Goal: Information Seeking & Learning: Learn about a topic

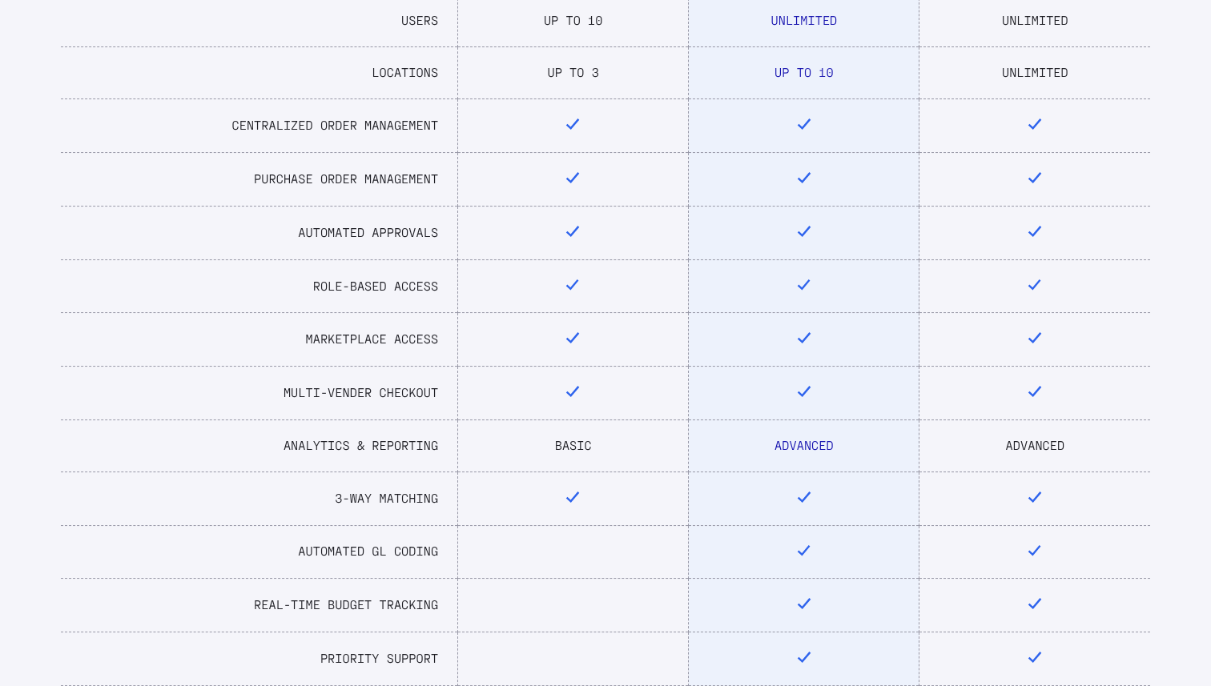
scroll to position [636, 0]
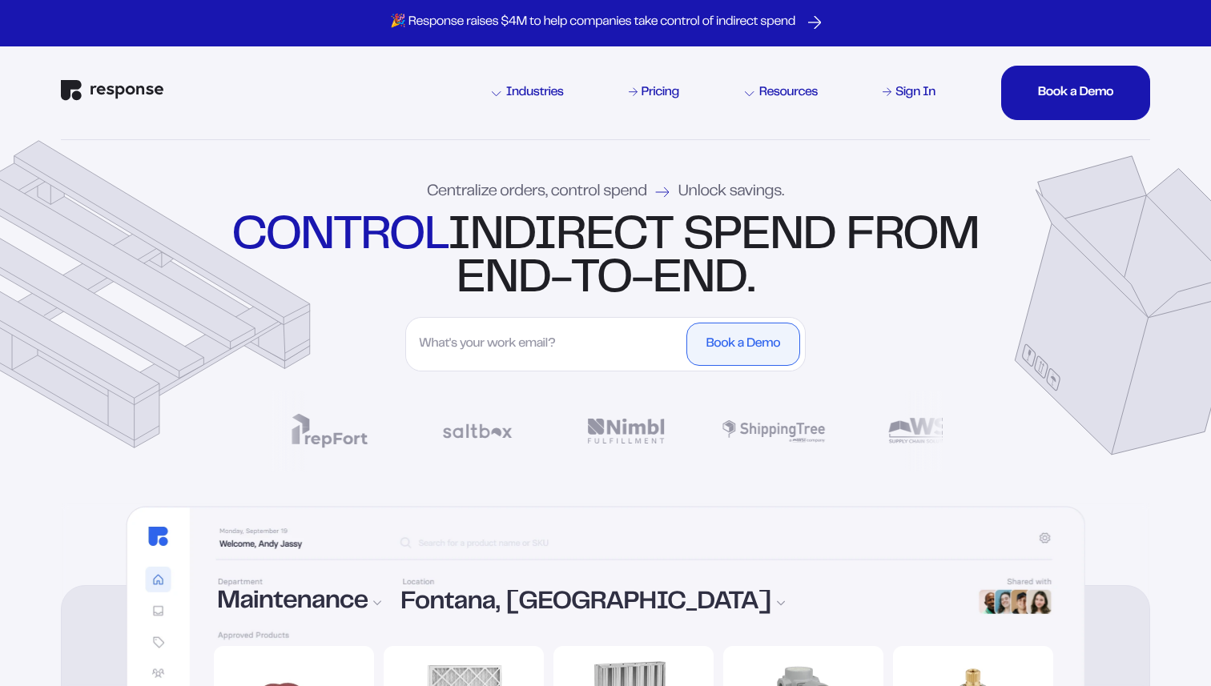
click at [530, 349] on input "First Name" at bounding box center [546, 344] width 271 height 43
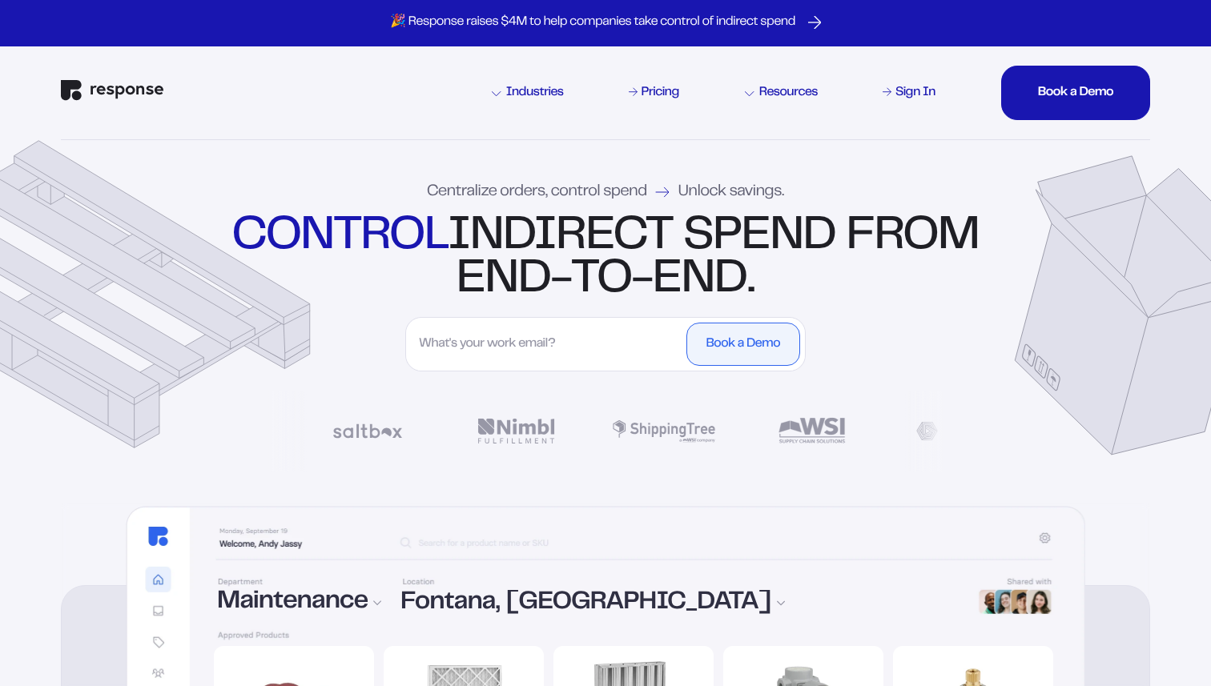
click at [369, 392] on div "Centralize orders, control spend Unlock savings. control indirect spend from en…" at bounding box center [605, 321] width 1153 height 363
